Goal: Transaction & Acquisition: Purchase product/service

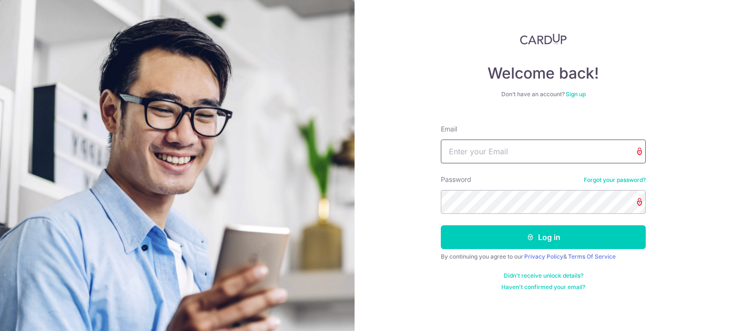
click at [497, 148] on input "Email" at bounding box center [543, 152] width 205 height 24
type input "kkchee88@gmail.com"
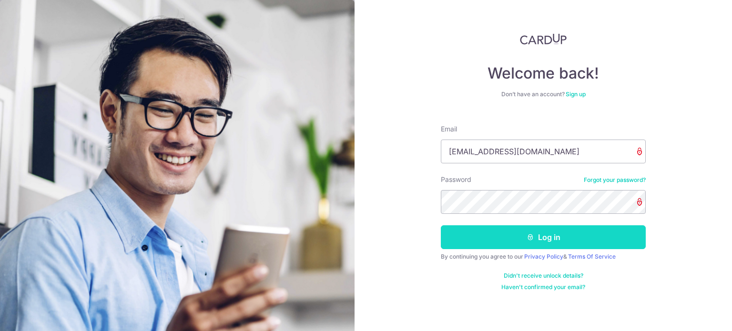
click at [542, 237] on button "Log in" at bounding box center [543, 238] width 205 height 24
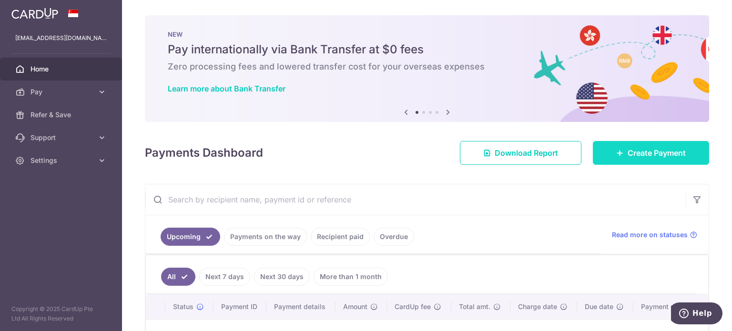
click at [636, 152] on span "Create Payment" at bounding box center [657, 152] width 58 height 11
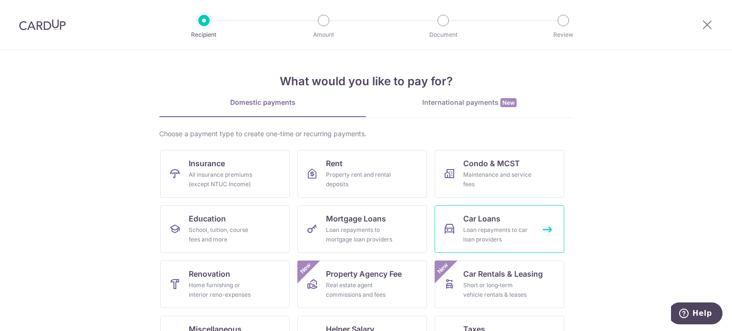
scroll to position [95, 0]
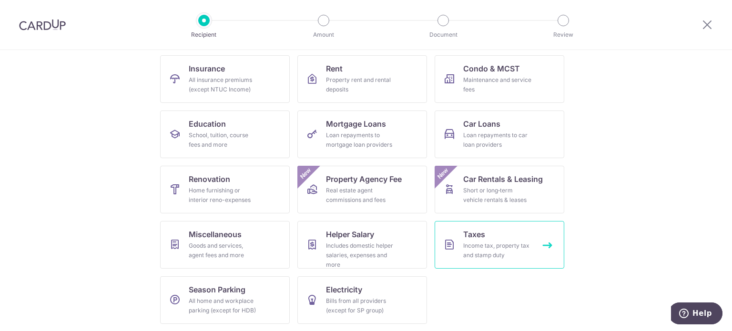
click at [494, 240] on link "Taxes Income tax, property tax and stamp duty" at bounding box center [500, 245] width 130 height 48
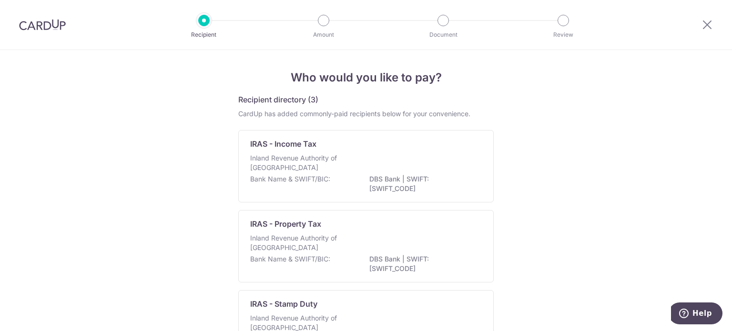
click at [328, 240] on p "Inland Revenue Authority of Singapore" at bounding box center [300, 243] width 101 height 19
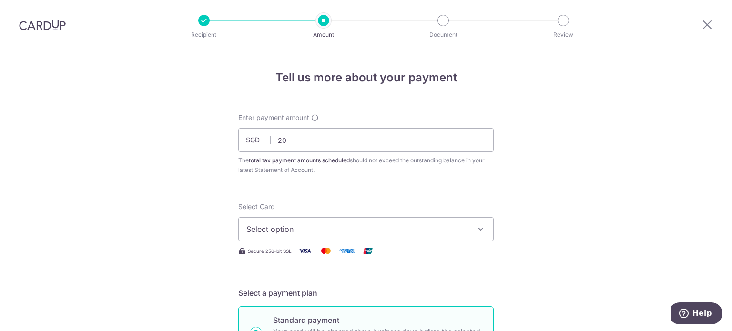
type input "2"
click at [309, 143] on input "198.00" at bounding box center [366, 140] width 256 height 24
type input "193.00"
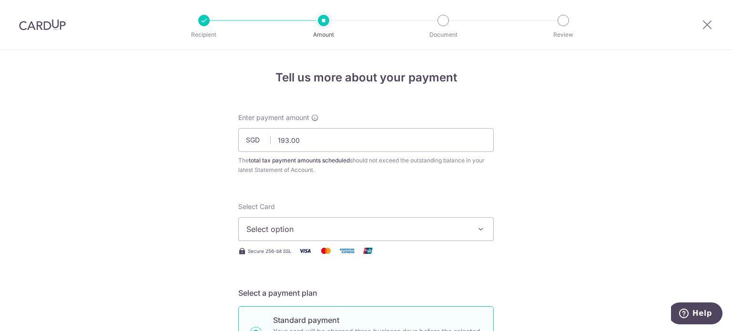
click at [476, 226] on icon "button" at bounding box center [481, 230] width 10 height 10
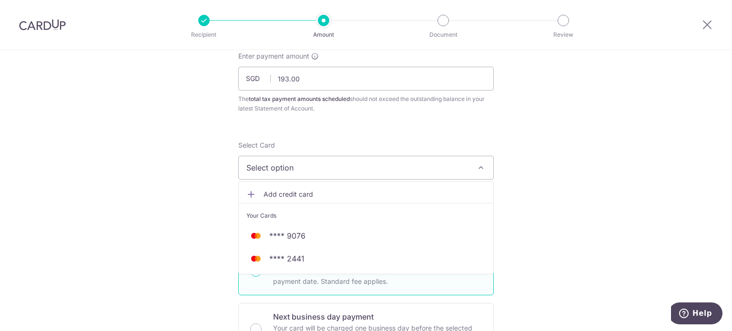
scroll to position [95, 0]
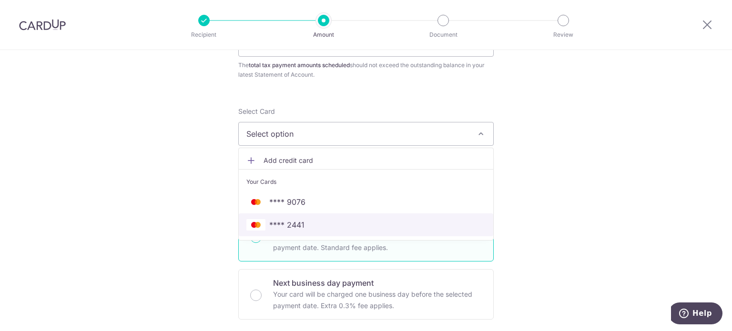
click at [338, 223] on span "**** 2441" at bounding box center [366, 224] width 239 height 11
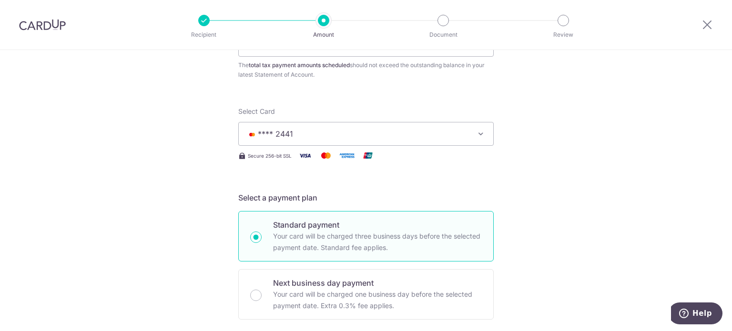
click at [481, 135] on icon "button" at bounding box center [481, 134] width 10 height 10
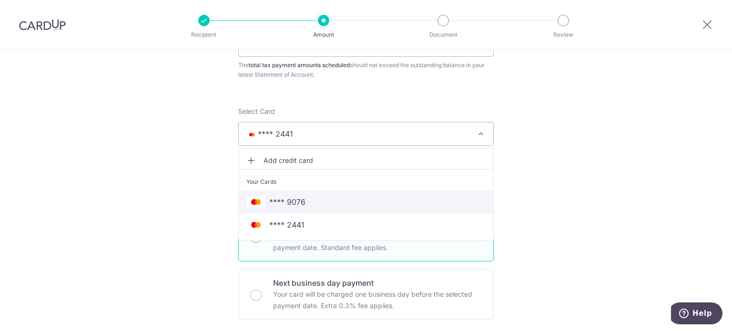
click at [301, 196] on span "**** 9076" at bounding box center [287, 201] width 36 height 11
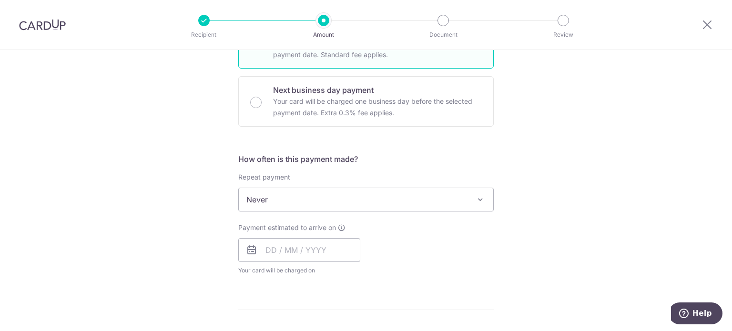
scroll to position [334, 0]
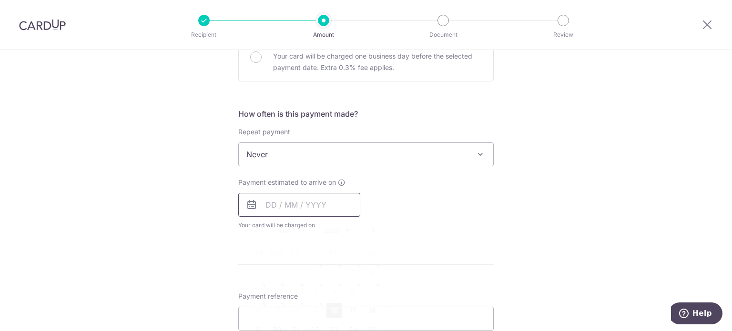
click at [319, 207] on input "text" at bounding box center [299, 205] width 122 height 24
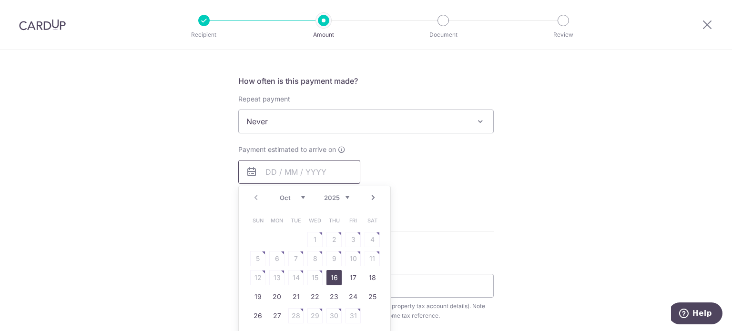
scroll to position [381, 0]
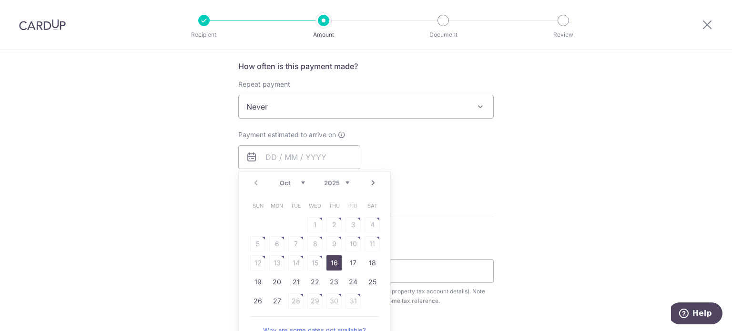
click at [147, 197] on div "Tell us more about your payment Enter payment amount SGD 193.00 193.00 The tota…" at bounding box center [366, 111] width 732 height 885
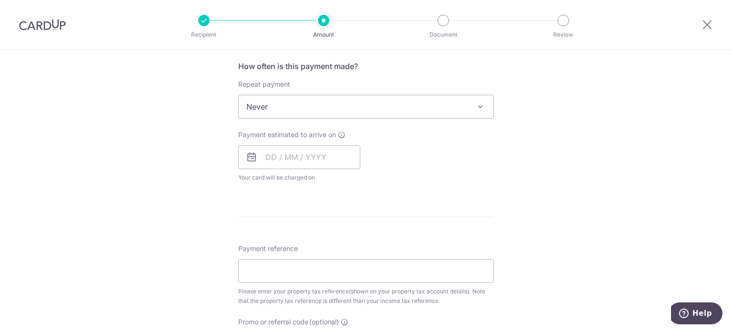
click at [247, 157] on icon at bounding box center [251, 157] width 11 height 11
click at [250, 158] on icon at bounding box center [251, 157] width 11 height 11
click at [265, 155] on input "text" at bounding box center [299, 157] width 122 height 24
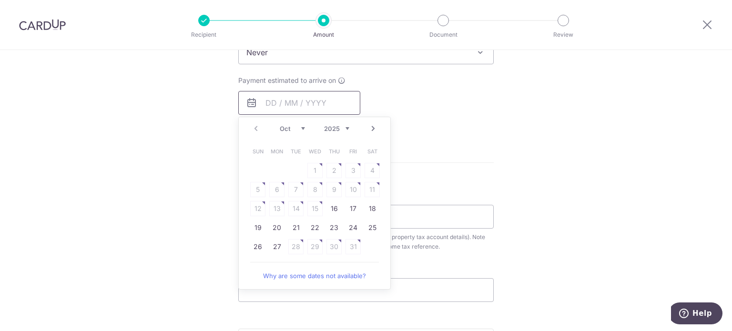
scroll to position [477, 0]
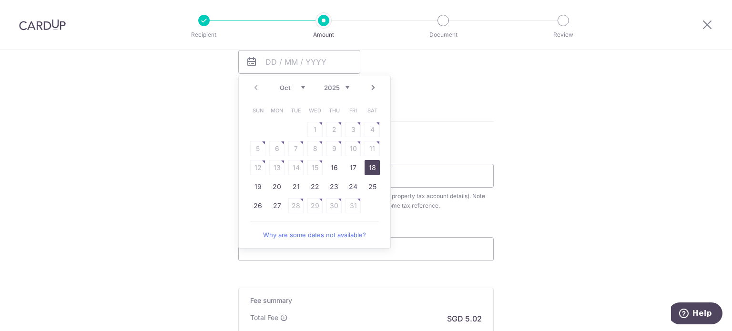
click at [365, 165] on link "18" at bounding box center [372, 167] width 15 height 15
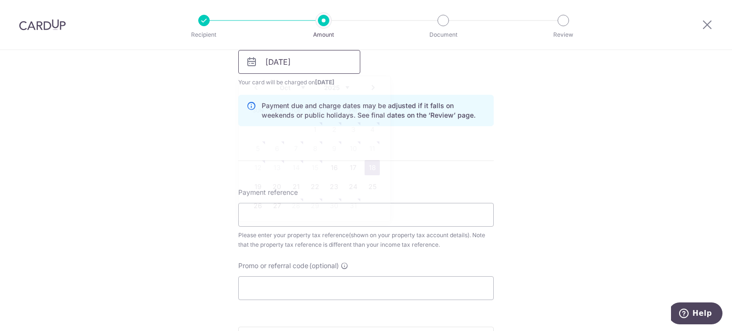
click at [304, 60] on input "18/10/2025" at bounding box center [299, 62] width 122 height 24
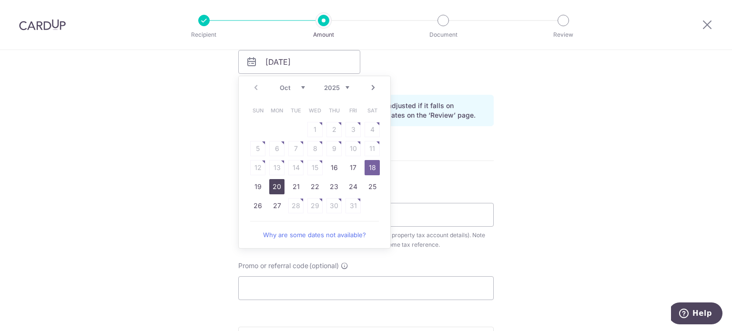
click at [276, 187] on link "20" at bounding box center [276, 186] width 15 height 15
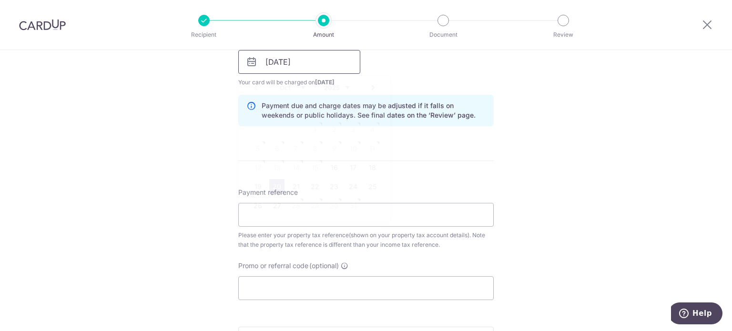
click at [272, 64] on input "20/10/2025" at bounding box center [299, 62] width 122 height 24
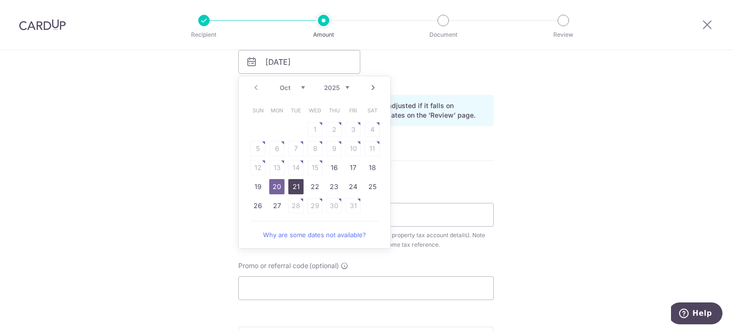
click at [290, 185] on link "21" at bounding box center [295, 186] width 15 height 15
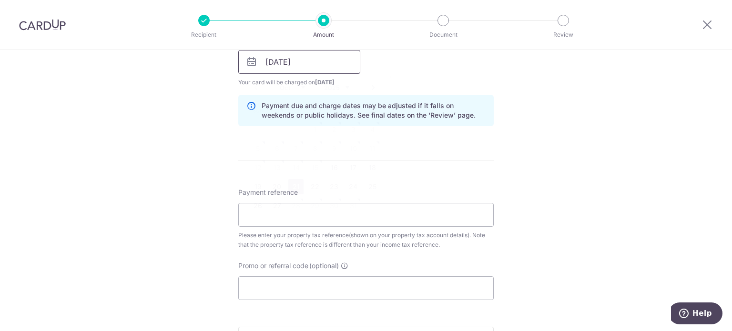
click at [288, 65] on input "21/10/2025" at bounding box center [299, 62] width 122 height 24
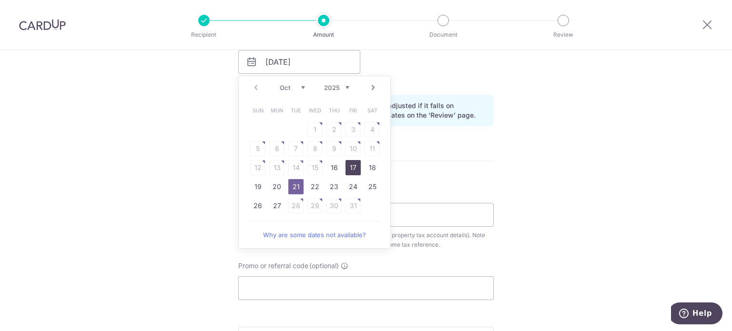
click at [352, 171] on link "17" at bounding box center [353, 167] width 15 height 15
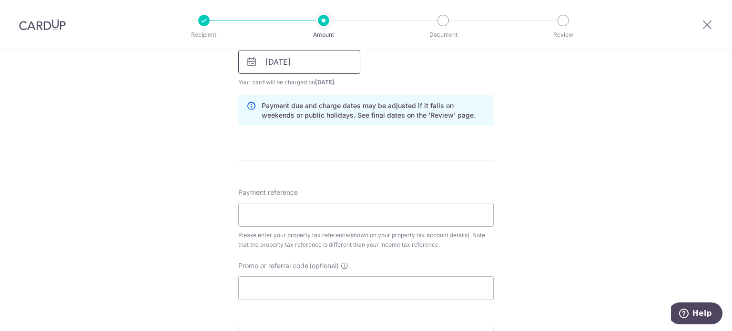
click at [298, 62] on input "17/10/2025" at bounding box center [299, 62] width 122 height 24
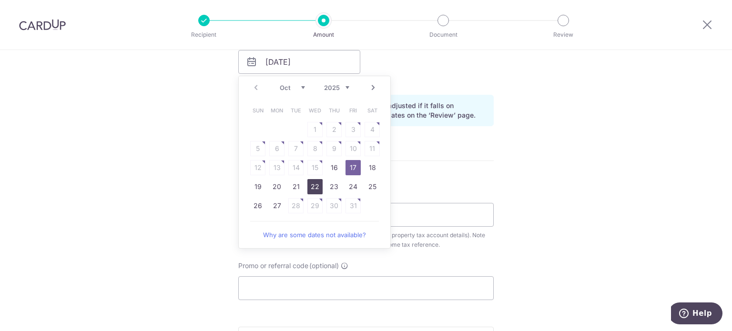
click at [309, 184] on link "22" at bounding box center [315, 186] width 15 height 15
type input "[DATE]"
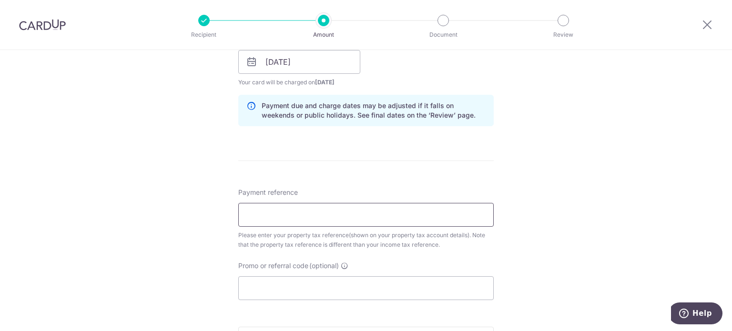
click at [261, 213] on input "Payment reference" at bounding box center [366, 215] width 256 height 24
type input "4498164E"
click at [273, 291] on input "Promo or referral code (optional)" at bounding box center [366, 289] width 256 height 24
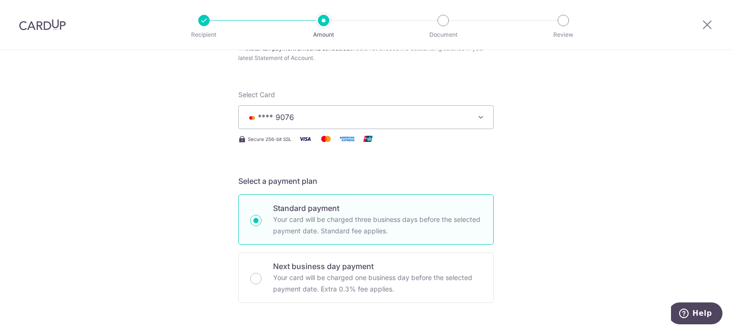
scroll to position [0, 0]
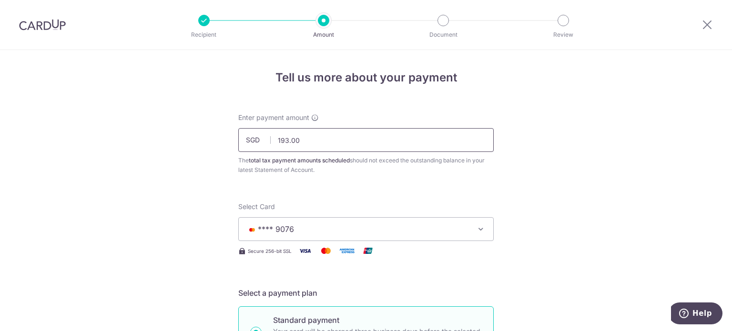
click at [300, 139] on input "193.00" at bounding box center [366, 140] width 256 height 24
type input "195.00"
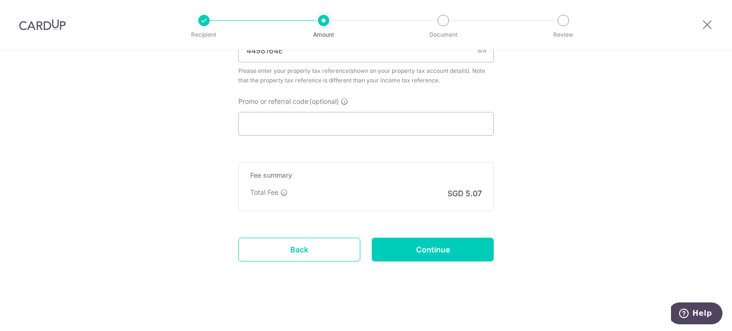
scroll to position [642, 0]
click at [424, 248] on input "Continue" at bounding box center [433, 249] width 122 height 24
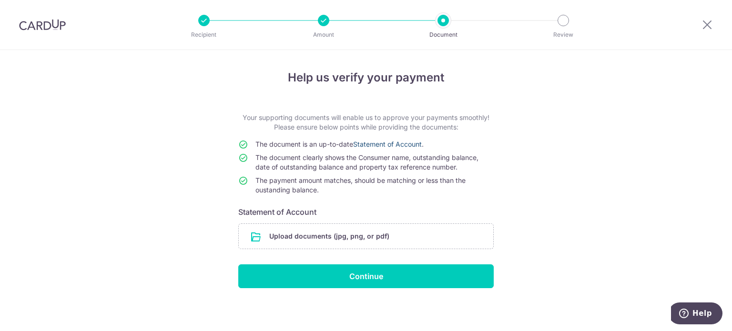
click at [401, 142] on link "Statement of Account" at bounding box center [387, 144] width 69 height 8
click at [322, 237] on input "file" at bounding box center [366, 236] width 255 height 25
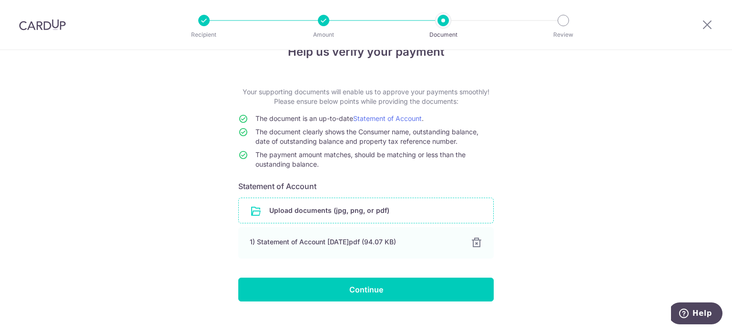
scroll to position [40, 0]
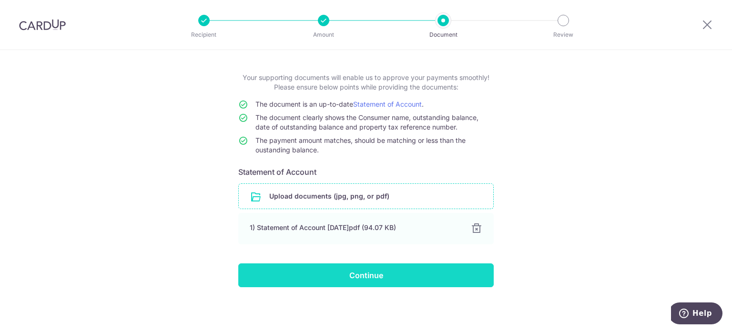
click at [367, 280] on input "Continue" at bounding box center [366, 276] width 256 height 24
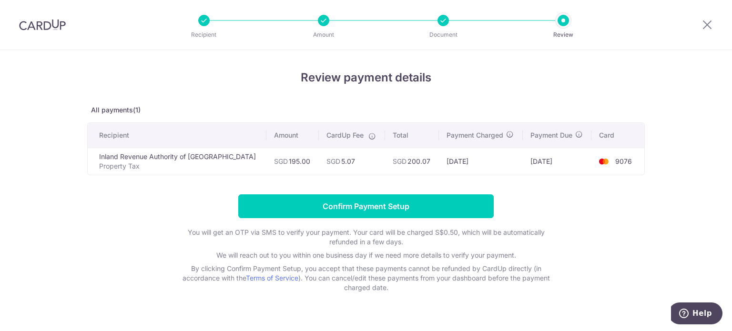
drag, startPoint x: 469, startPoint y: 157, endPoint x: 430, endPoint y: 160, distance: 39.2
click at [439, 160] on td "[DATE]" at bounding box center [481, 161] width 84 height 27
copy td "[DATE]"
click at [531, 158] on td "[DATE]" at bounding box center [557, 161] width 69 height 27
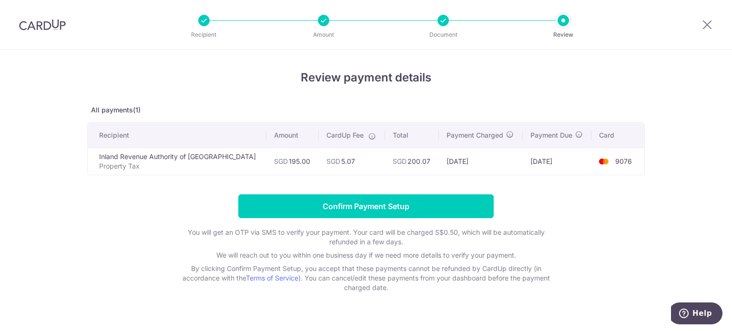
click at [531, 160] on td "[DATE]" at bounding box center [557, 161] width 69 height 27
click at [523, 161] on td "[DATE]" at bounding box center [557, 161] width 69 height 27
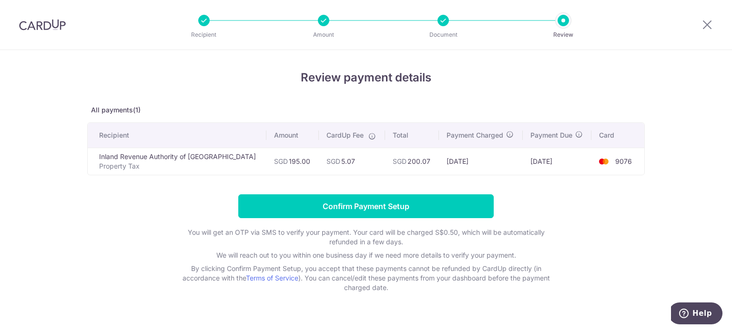
drag, startPoint x: 519, startPoint y: 161, endPoint x: 560, endPoint y: 162, distance: 41.0
click at [560, 162] on td "[DATE]" at bounding box center [557, 161] width 69 height 27
copy td "[DATE]"
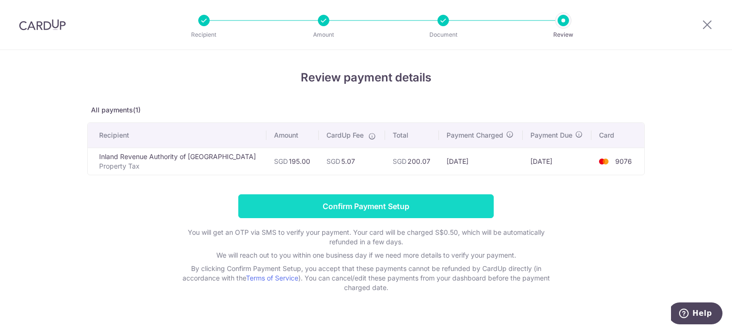
click at [359, 206] on input "Confirm Payment Setup" at bounding box center [366, 207] width 256 height 24
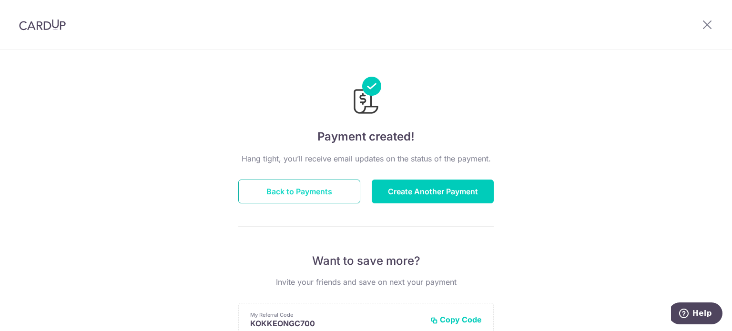
click at [313, 194] on button "Back to Payments" at bounding box center [299, 192] width 122 height 24
